Goal: Information Seeking & Learning: Learn about a topic

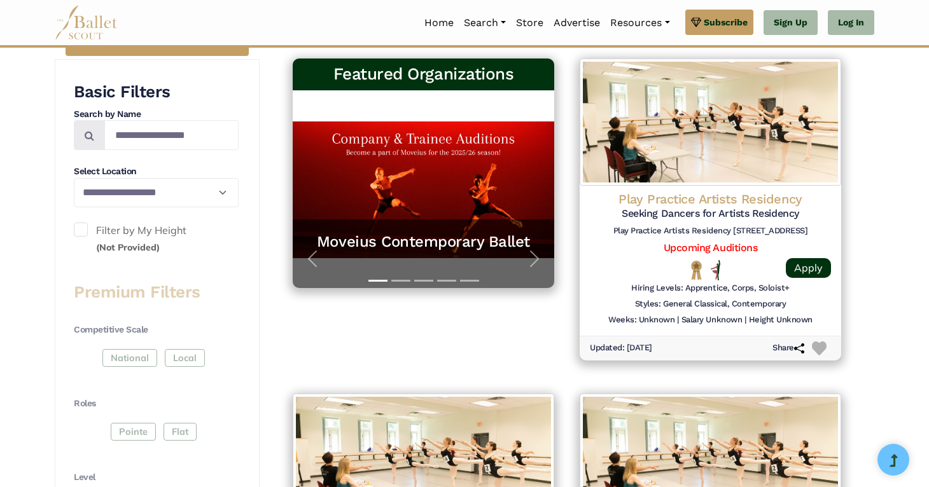
scroll to position [284, 0]
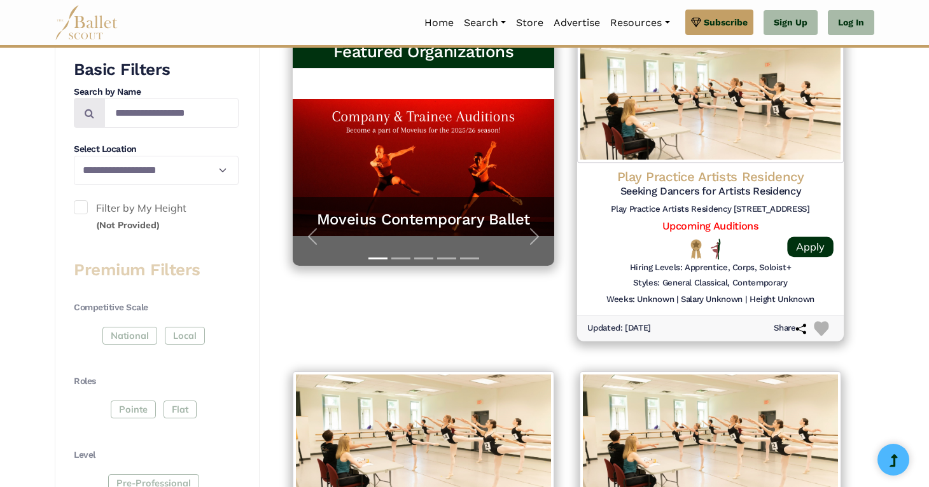
click at [730, 117] on img at bounding box center [710, 99] width 267 height 130
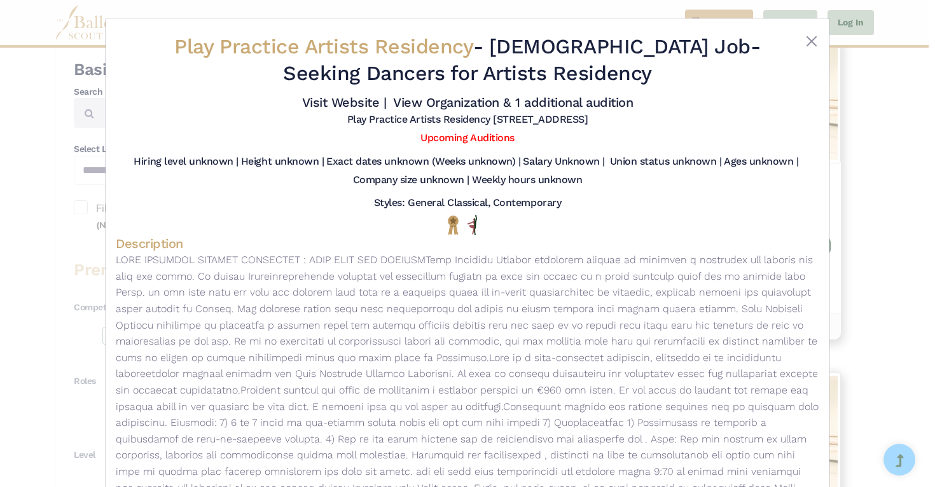
click at [916, 201] on div "Play Practice Artists Residency - Full Time Job - Seeking Dancers for Artists R…" at bounding box center [467, 243] width 935 height 487
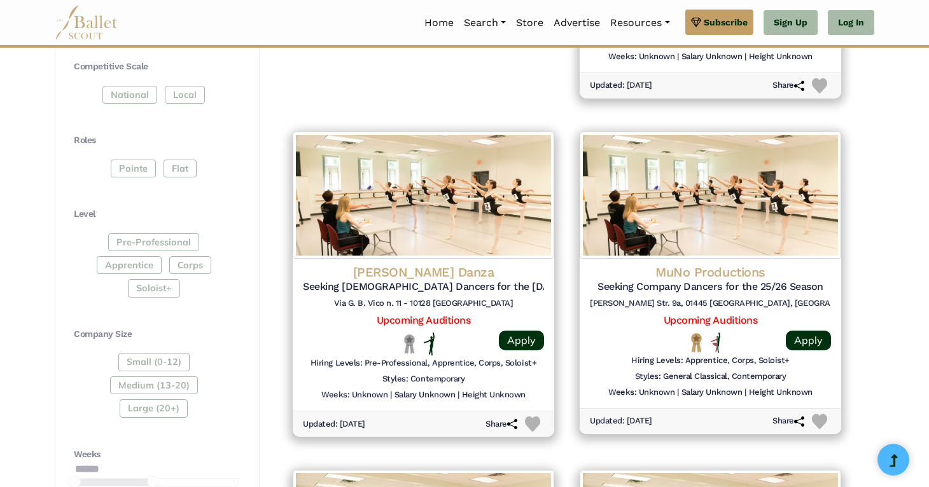
scroll to position [526, 0]
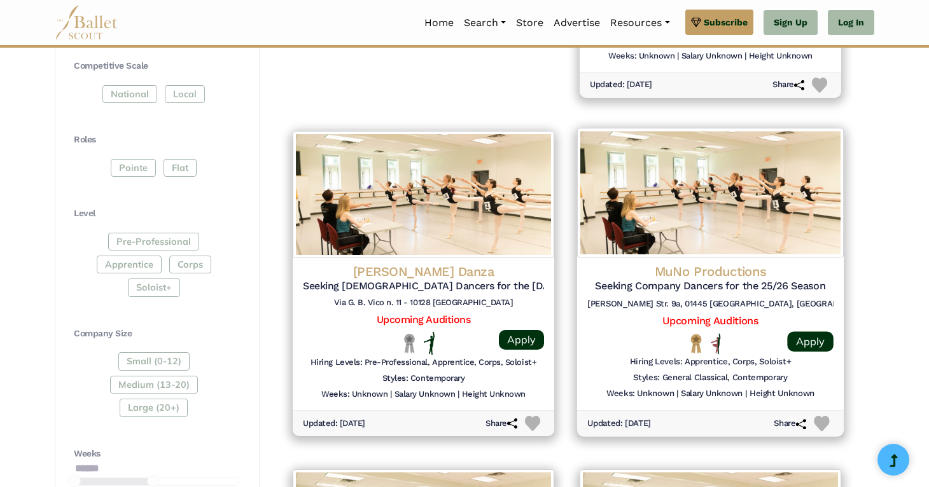
click at [811, 227] on img at bounding box center [710, 193] width 267 height 130
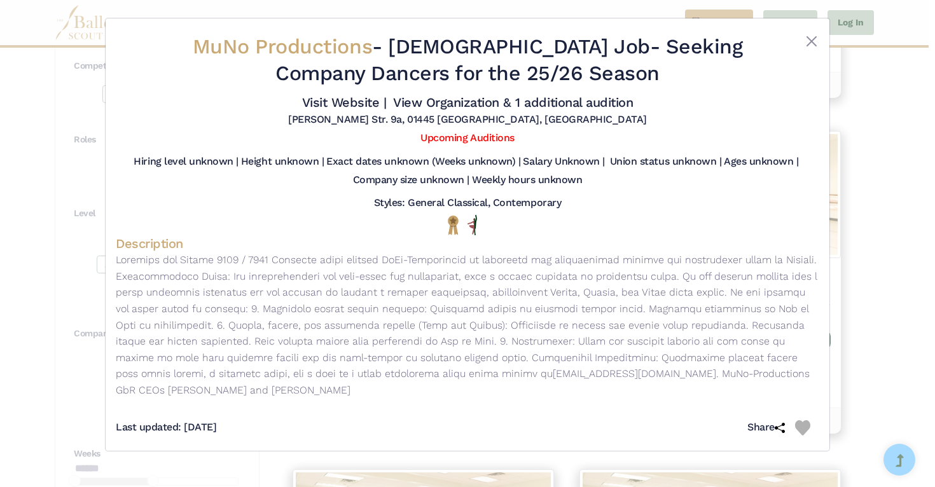
click at [891, 216] on div "MuNo Productions - Full Time Job - Seeking Company Dancers for the 25/26 Season…" at bounding box center [467, 243] width 935 height 487
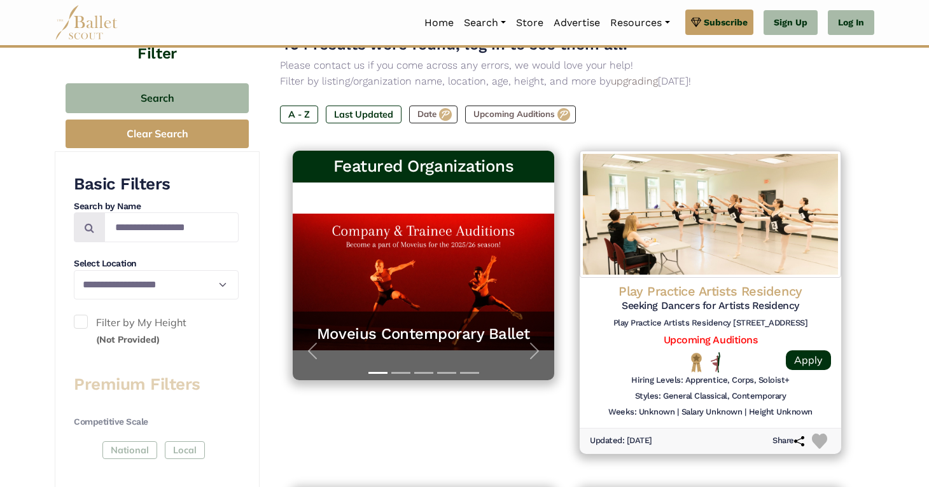
scroll to position [0, 0]
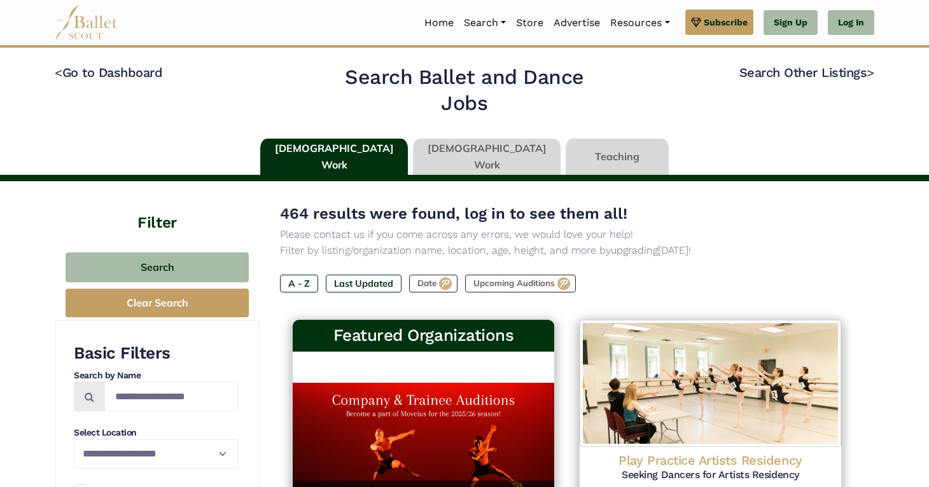
click at [471, 146] on link at bounding box center [487, 157] width 148 height 36
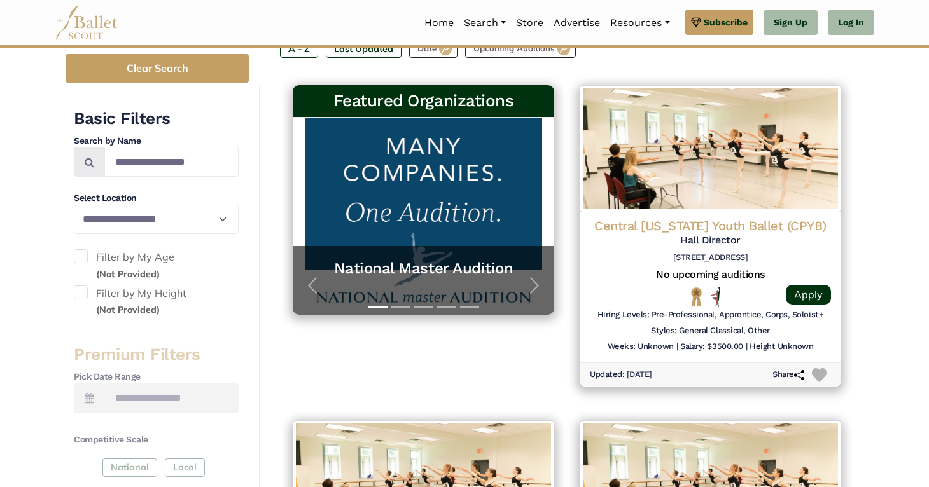
scroll to position [210, 0]
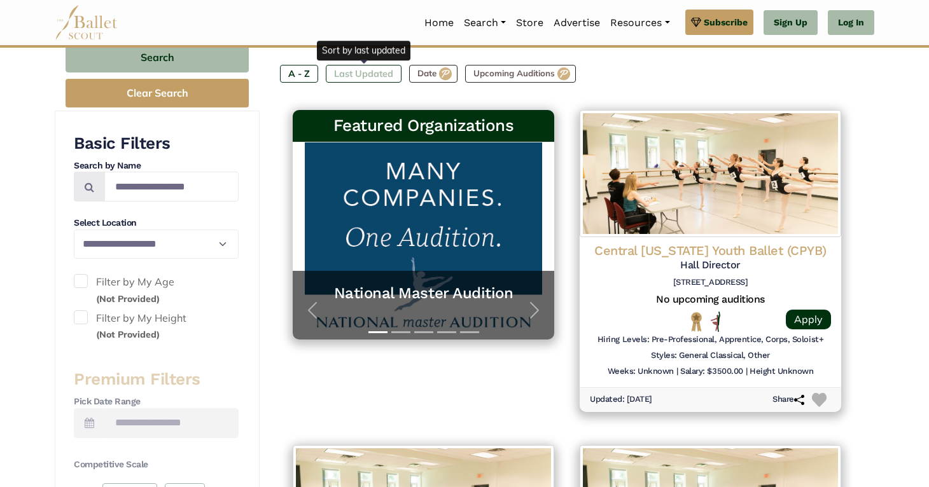
click at [351, 71] on label "Last Updated" at bounding box center [364, 74] width 76 height 18
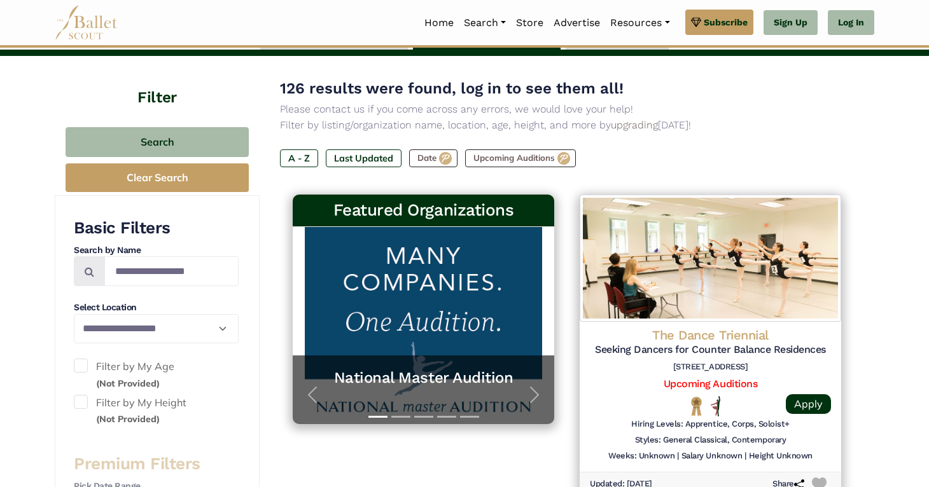
scroll to position [173, 0]
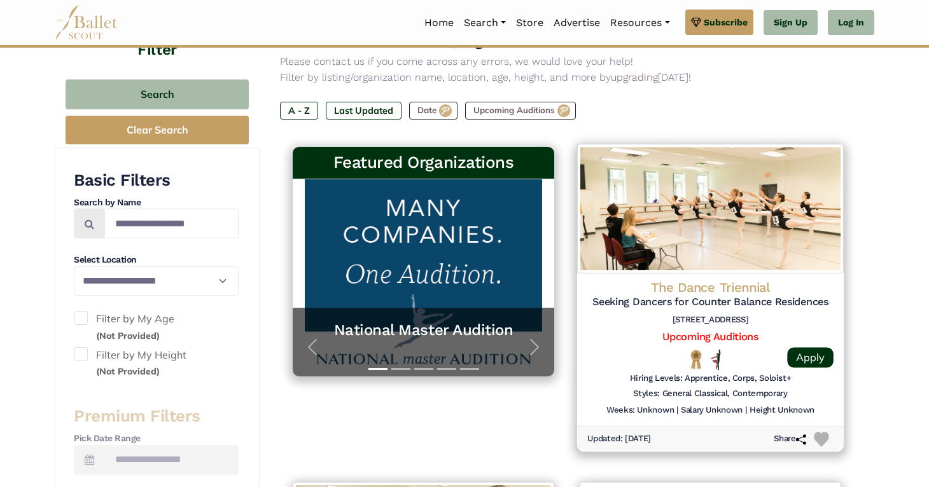
click at [803, 254] on img at bounding box center [710, 209] width 267 height 130
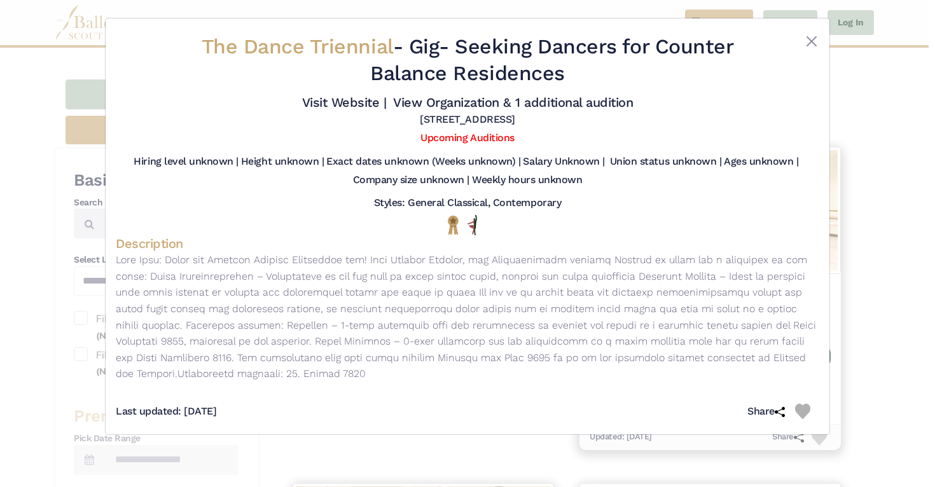
click at [876, 226] on div "The Dance Triennial - Gig - Seeking Dancers for Counter Balance Residences Visi…" at bounding box center [467, 243] width 935 height 487
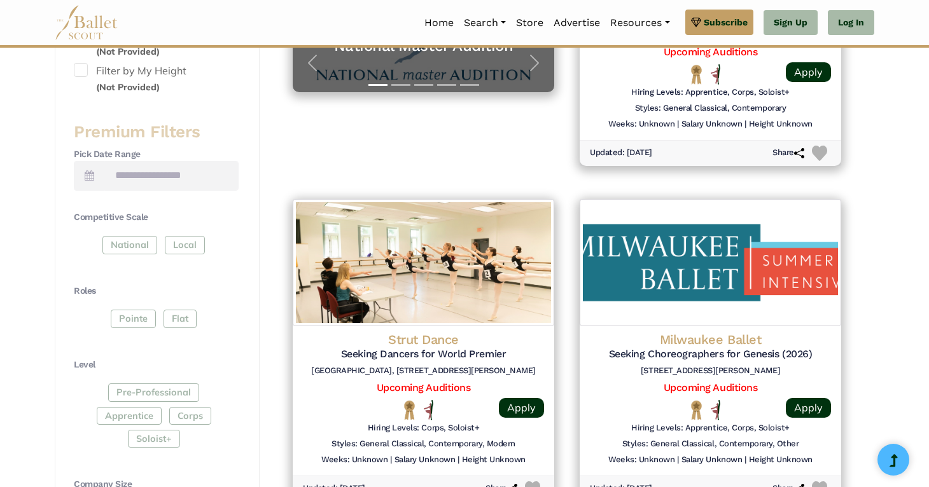
scroll to position [484, 0]
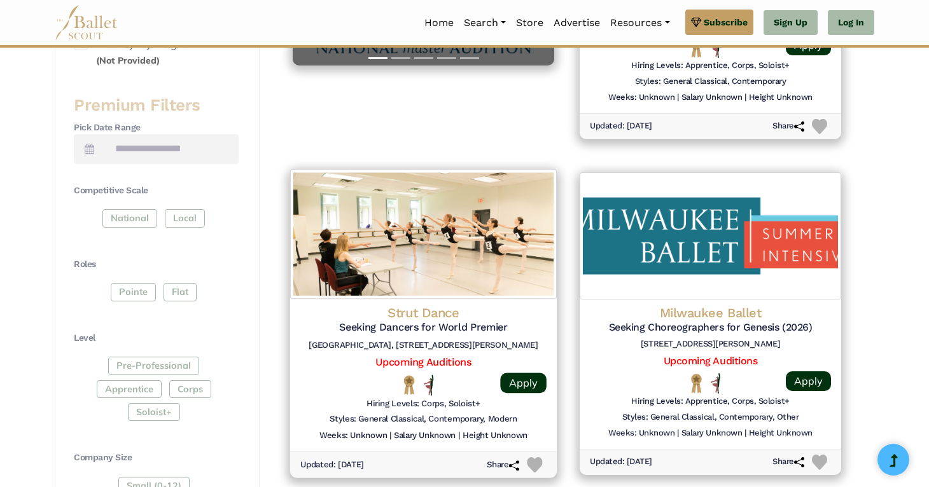
click at [482, 270] on img at bounding box center [423, 234] width 267 height 130
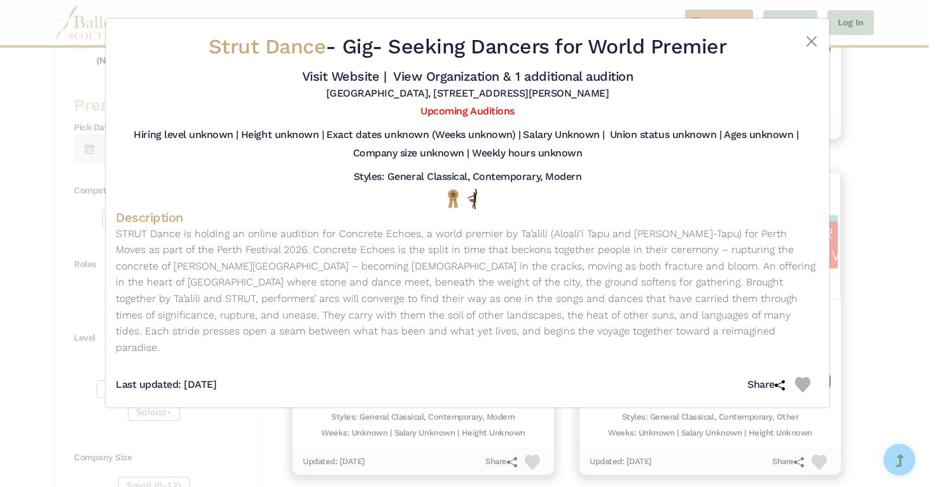
click at [909, 165] on div "Strut Dance - Gig - Seeking Dancers for World Premier Visit Website | View Orga…" at bounding box center [467, 243] width 935 height 487
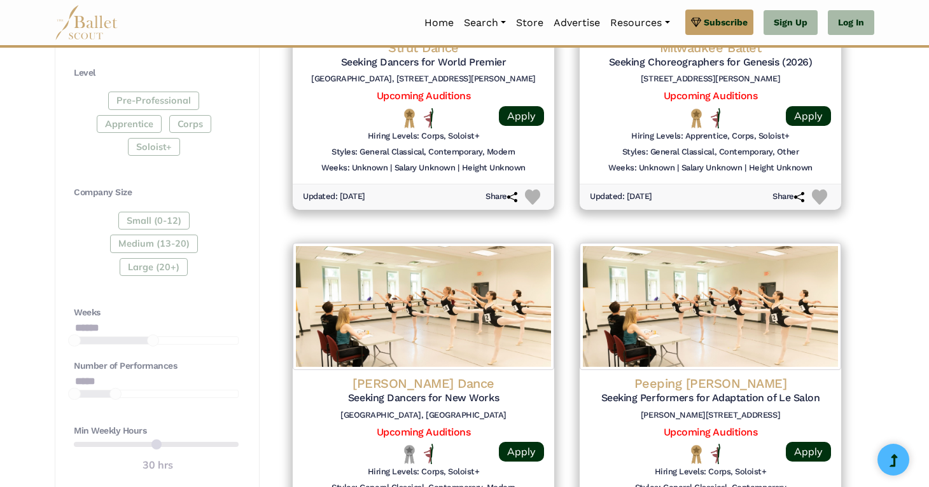
scroll to position [746, 0]
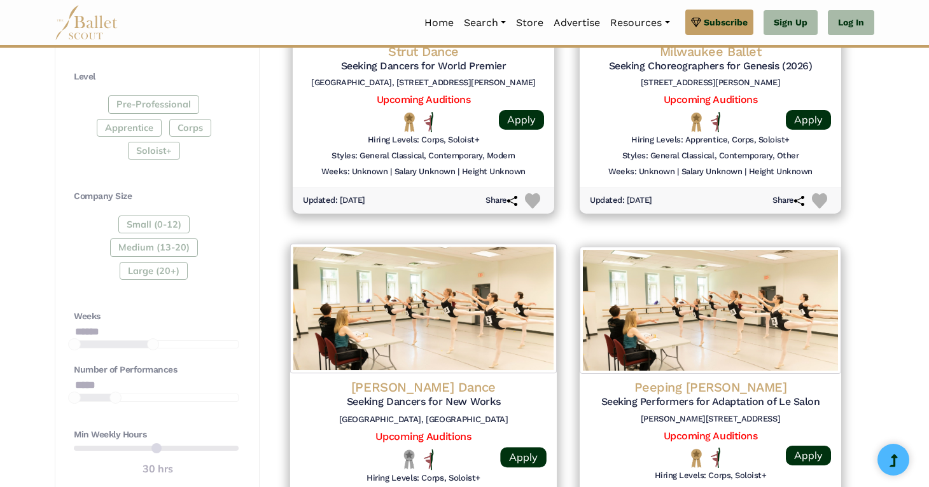
click at [545, 303] on img at bounding box center [423, 309] width 267 height 130
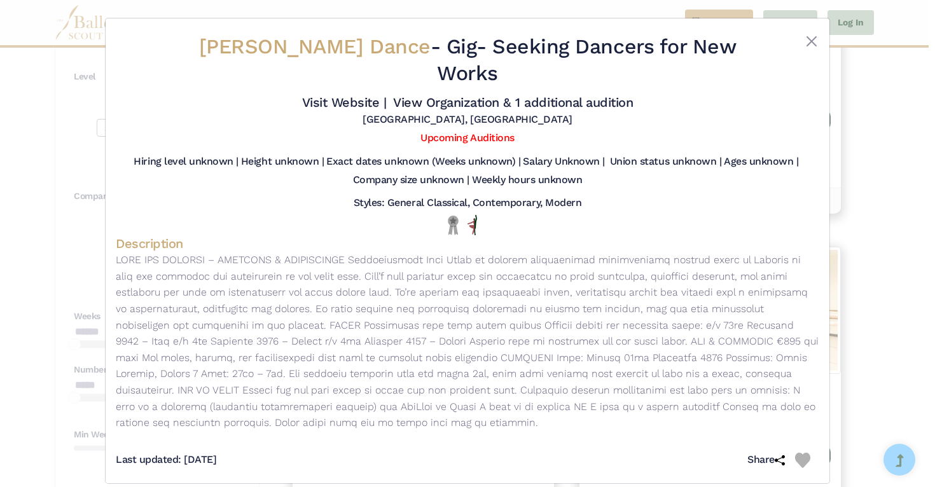
click at [919, 148] on div "[PERSON_NAME] Dance - Gig - Seeking Dancers for New Works Visit Website | View …" at bounding box center [467, 243] width 935 height 487
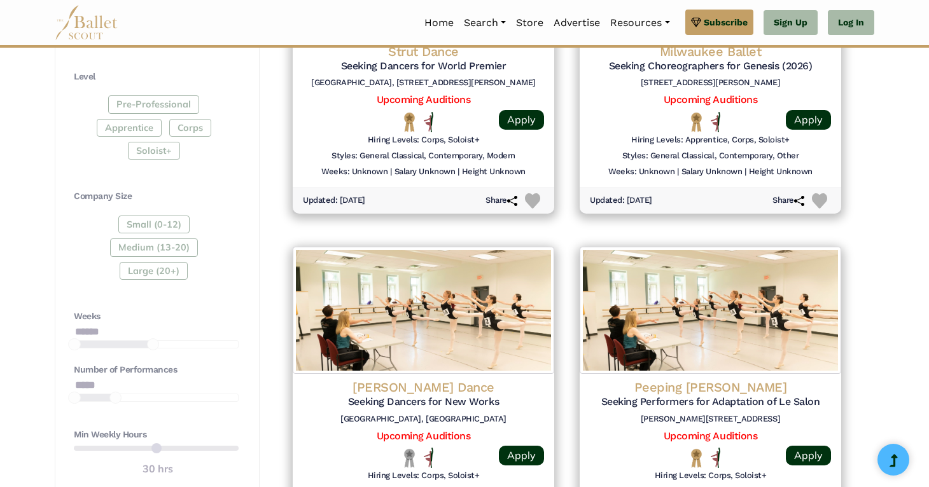
scroll to position [743, 0]
